Goal: Navigation & Orientation: Find specific page/section

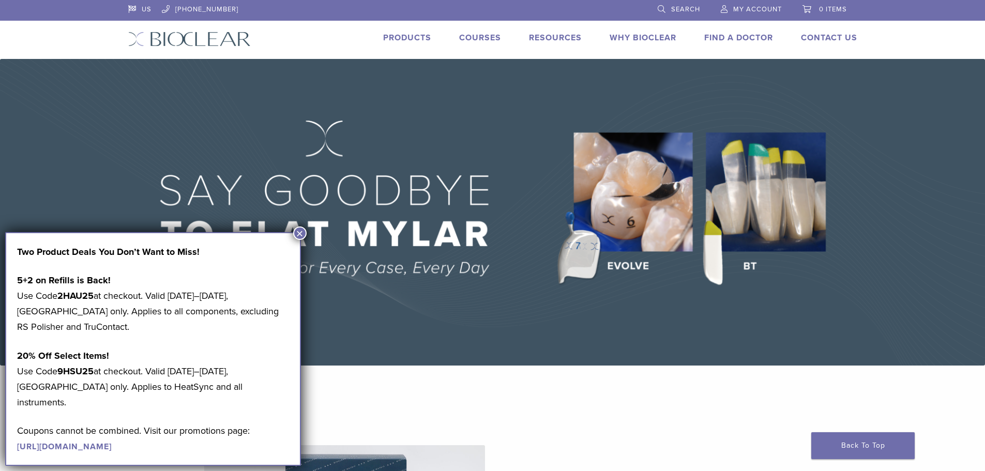
click at [301, 231] on button "×" at bounding box center [299, 232] width 13 height 13
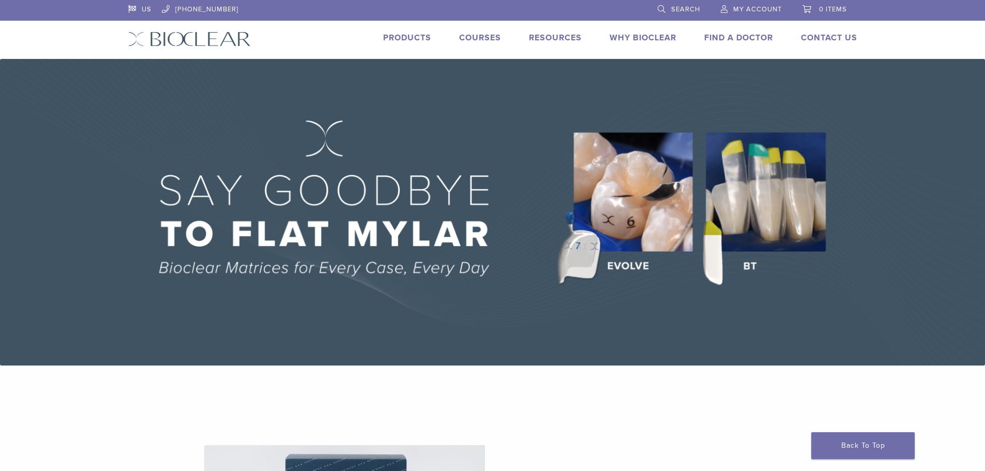
click at [410, 35] on link "Products" at bounding box center [407, 38] width 48 height 10
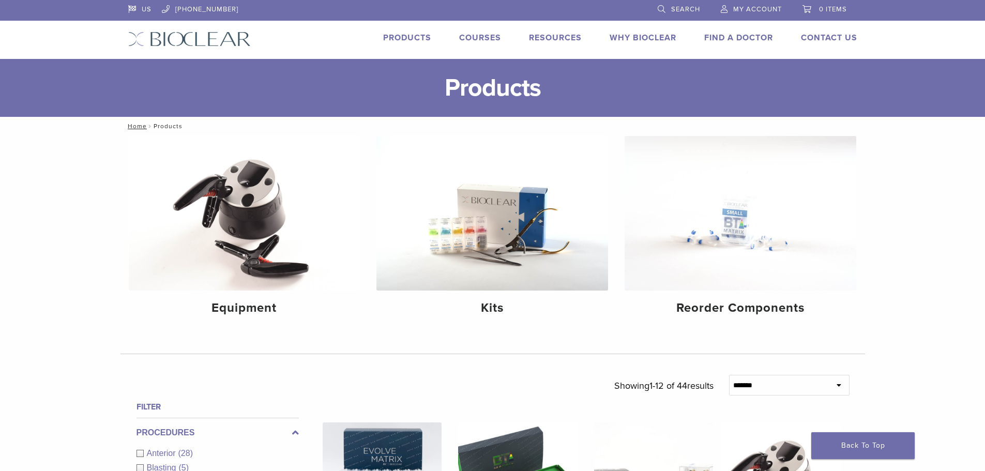
click at [728, 43] on li "Find A Doctor" at bounding box center [738, 38] width 69 height 12
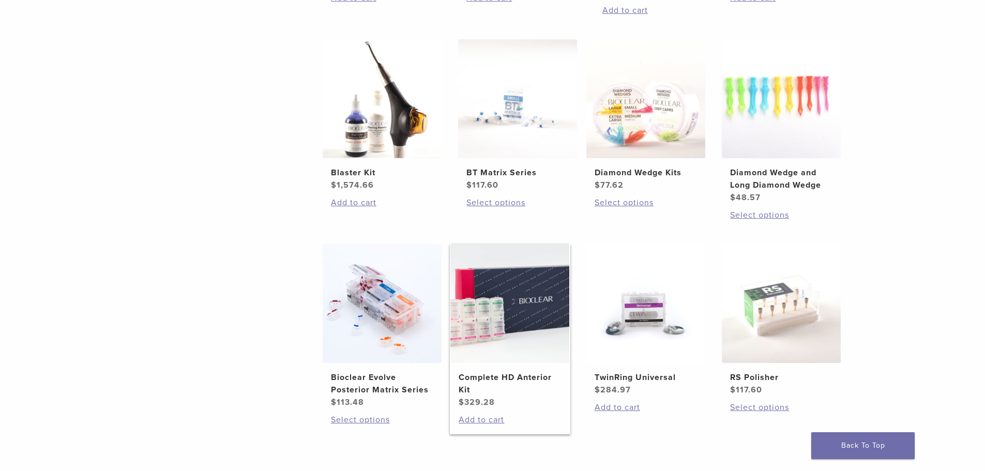
scroll to position [620, 0]
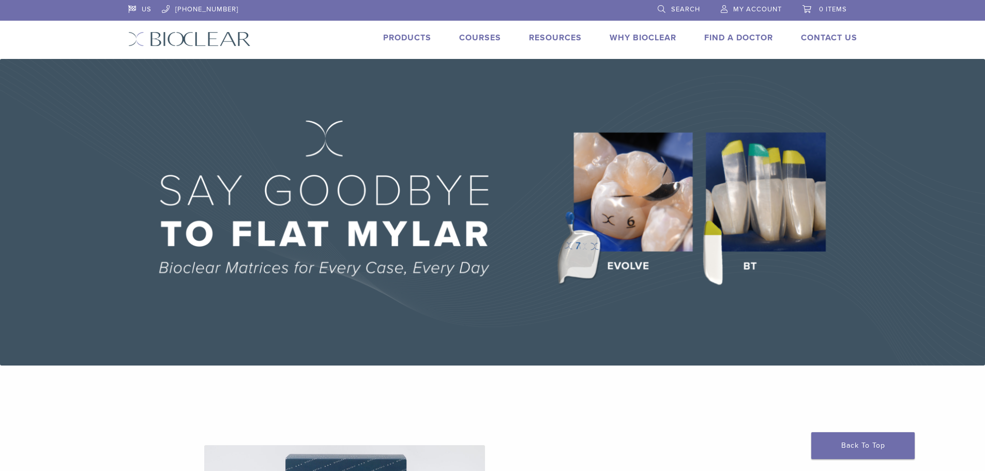
click at [404, 37] on link "Products" at bounding box center [407, 38] width 48 height 10
